Goal: Find specific page/section: Find specific page/section

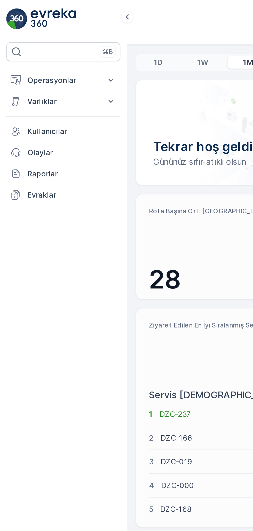
click at [33, 38] on p "Operasyonlar" at bounding box center [30, 39] width 35 height 5
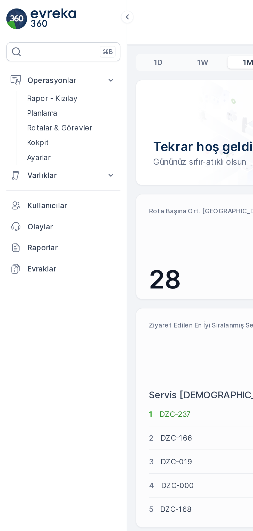
click at [24, 69] on link "Kokpit" at bounding box center [35, 69] width 48 height 7
